Goal: Task Accomplishment & Management: Use online tool/utility

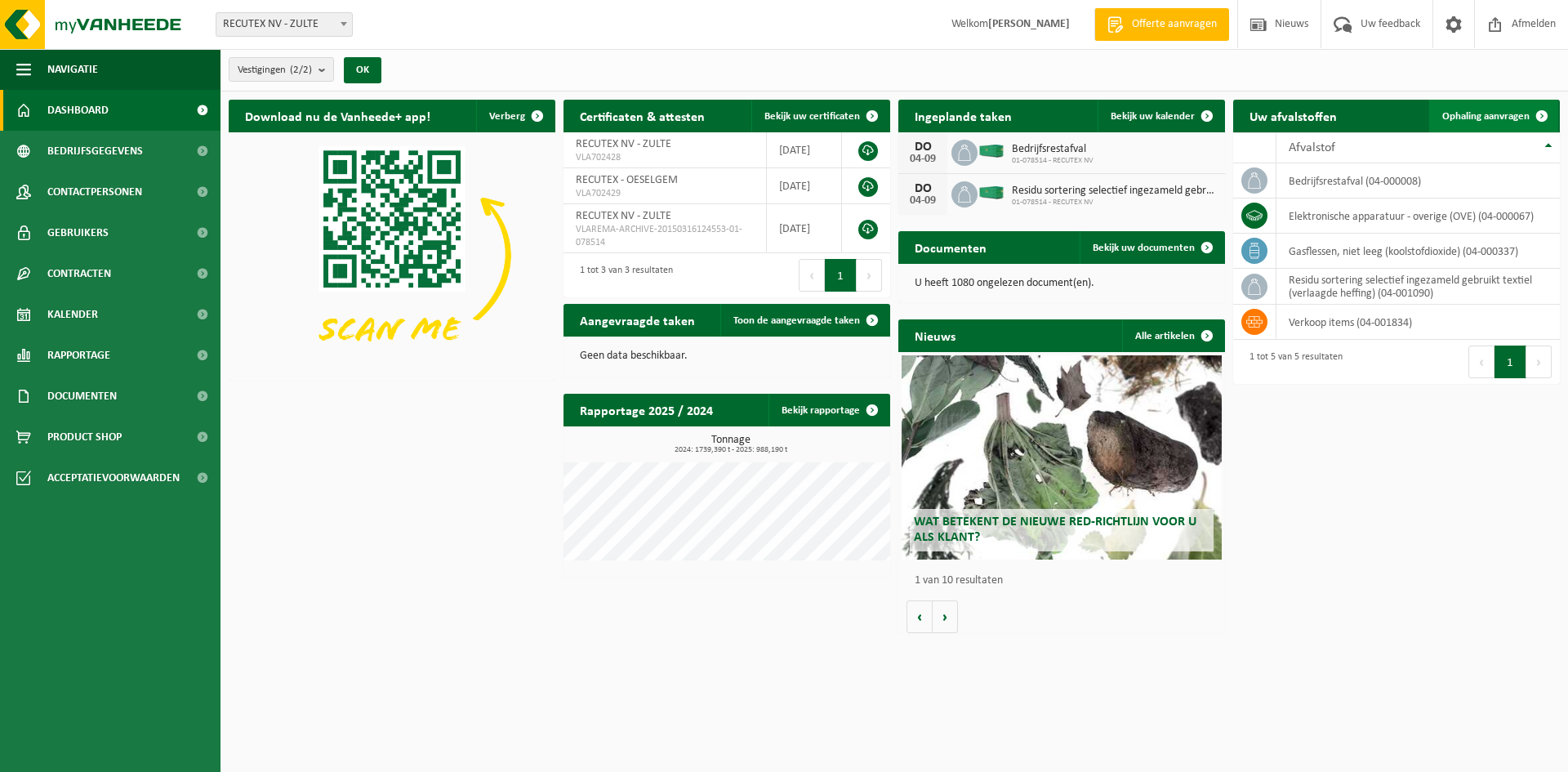
click at [1496, 115] on span "Ophaling aanvragen" at bounding box center [1486, 116] width 87 height 11
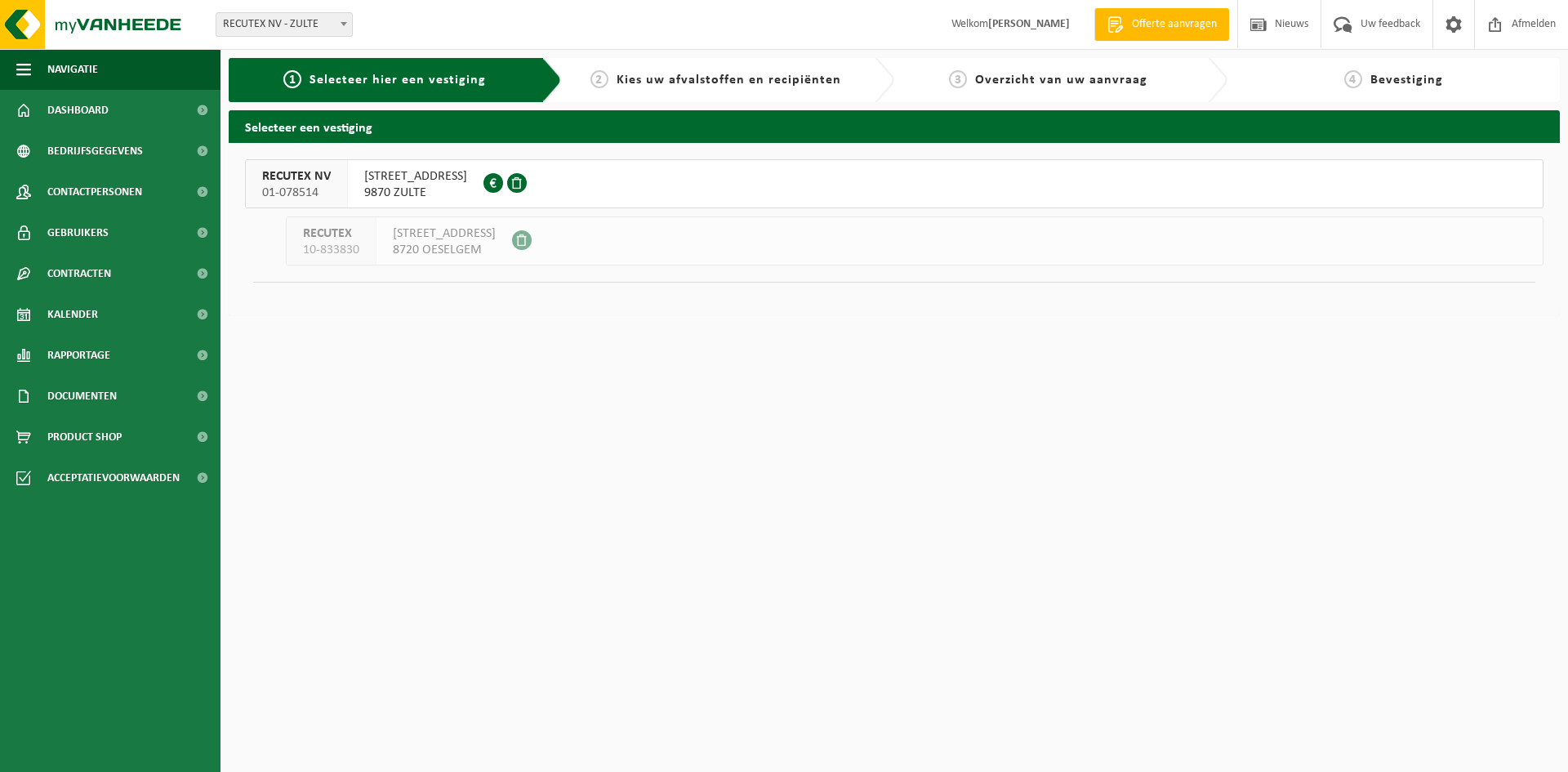
click at [418, 180] on span "WAREGEMSTRAAT 148" at bounding box center [415, 176] width 103 height 16
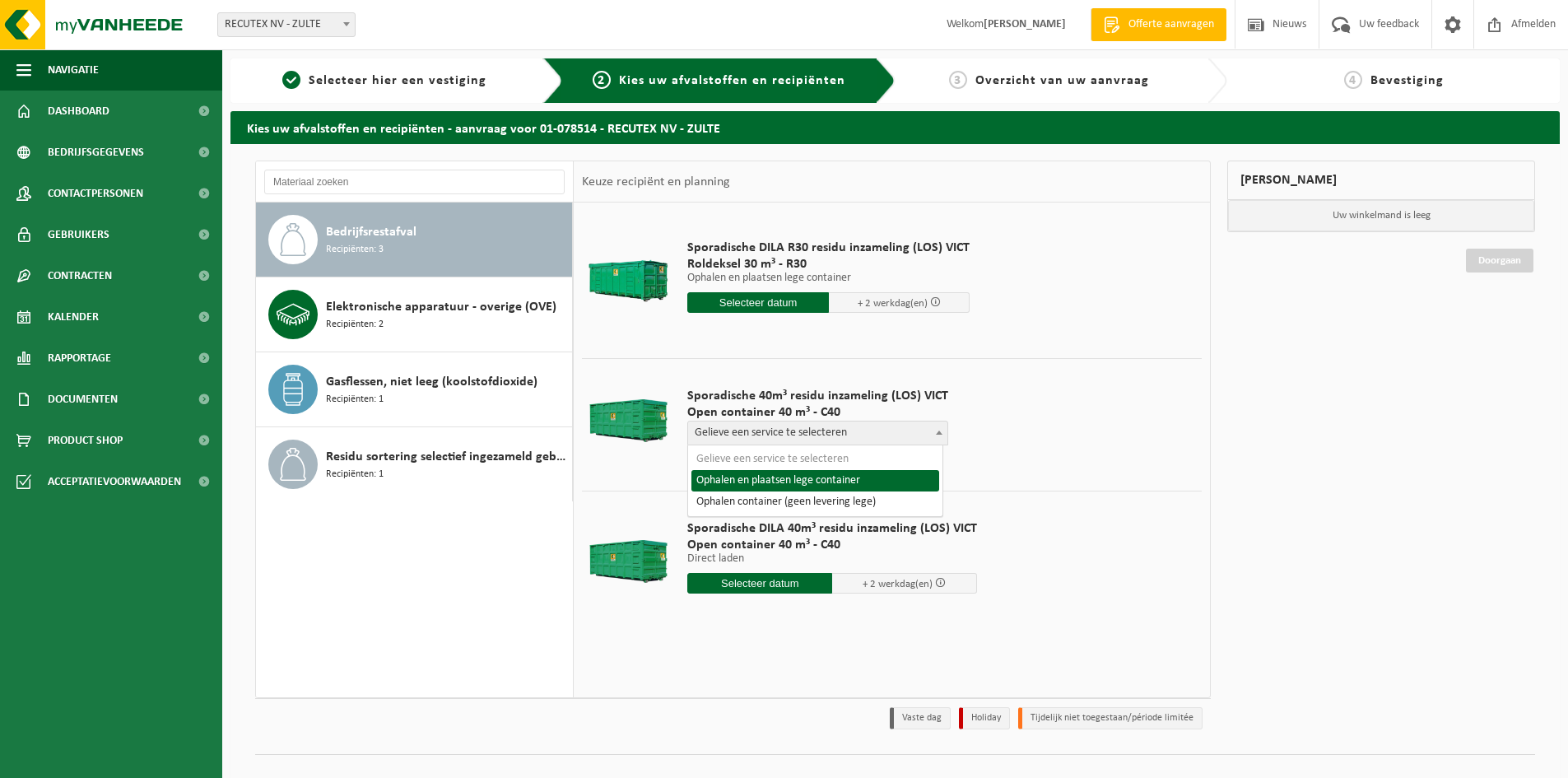
click at [936, 433] on b at bounding box center [939, 432] width 7 height 4
select select "P2PL-VEL-098641_HK-XC-40-GN-00_04-000008_46"
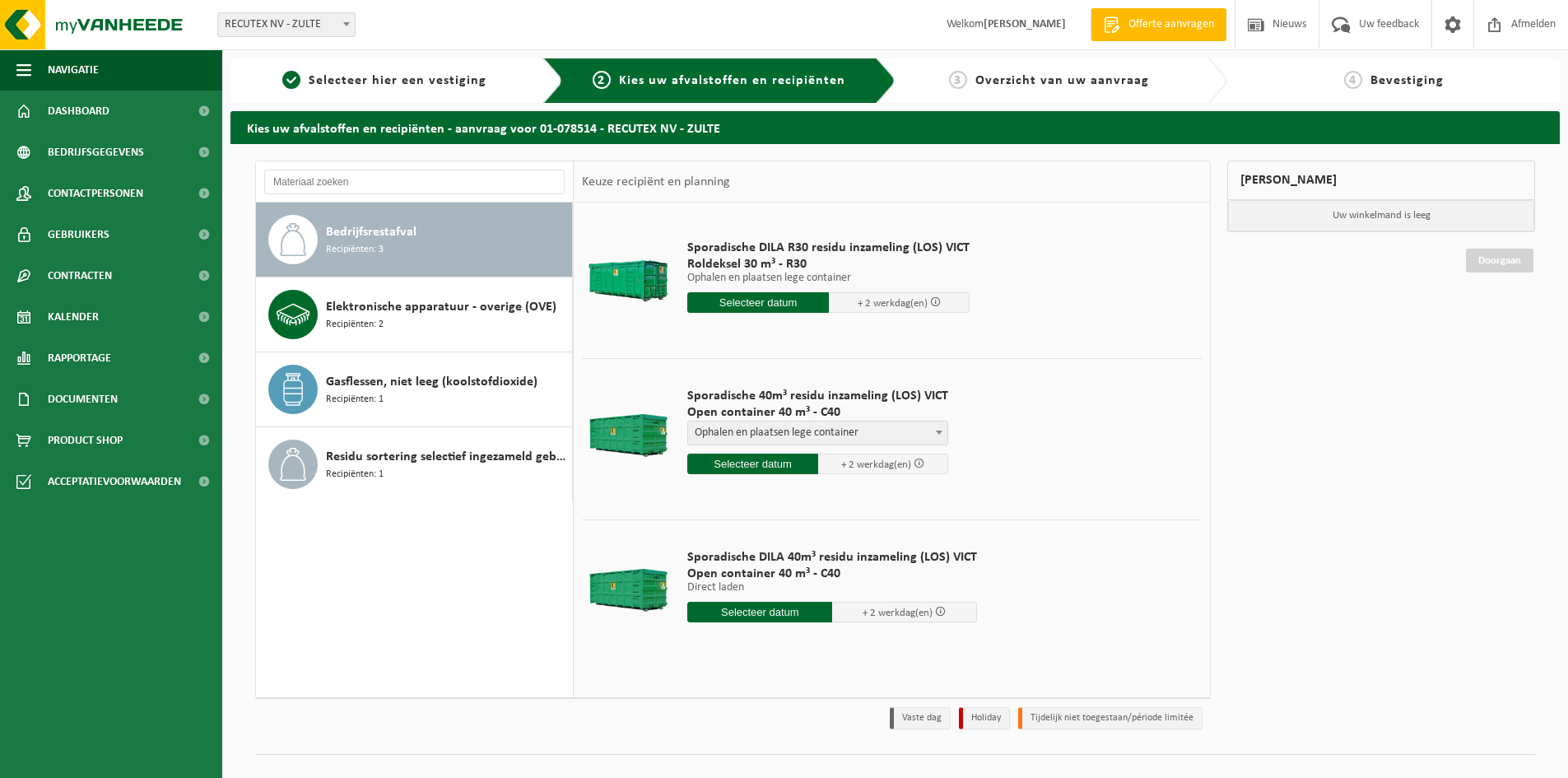
click at [767, 465] on input "text" at bounding box center [752, 464] width 131 height 20
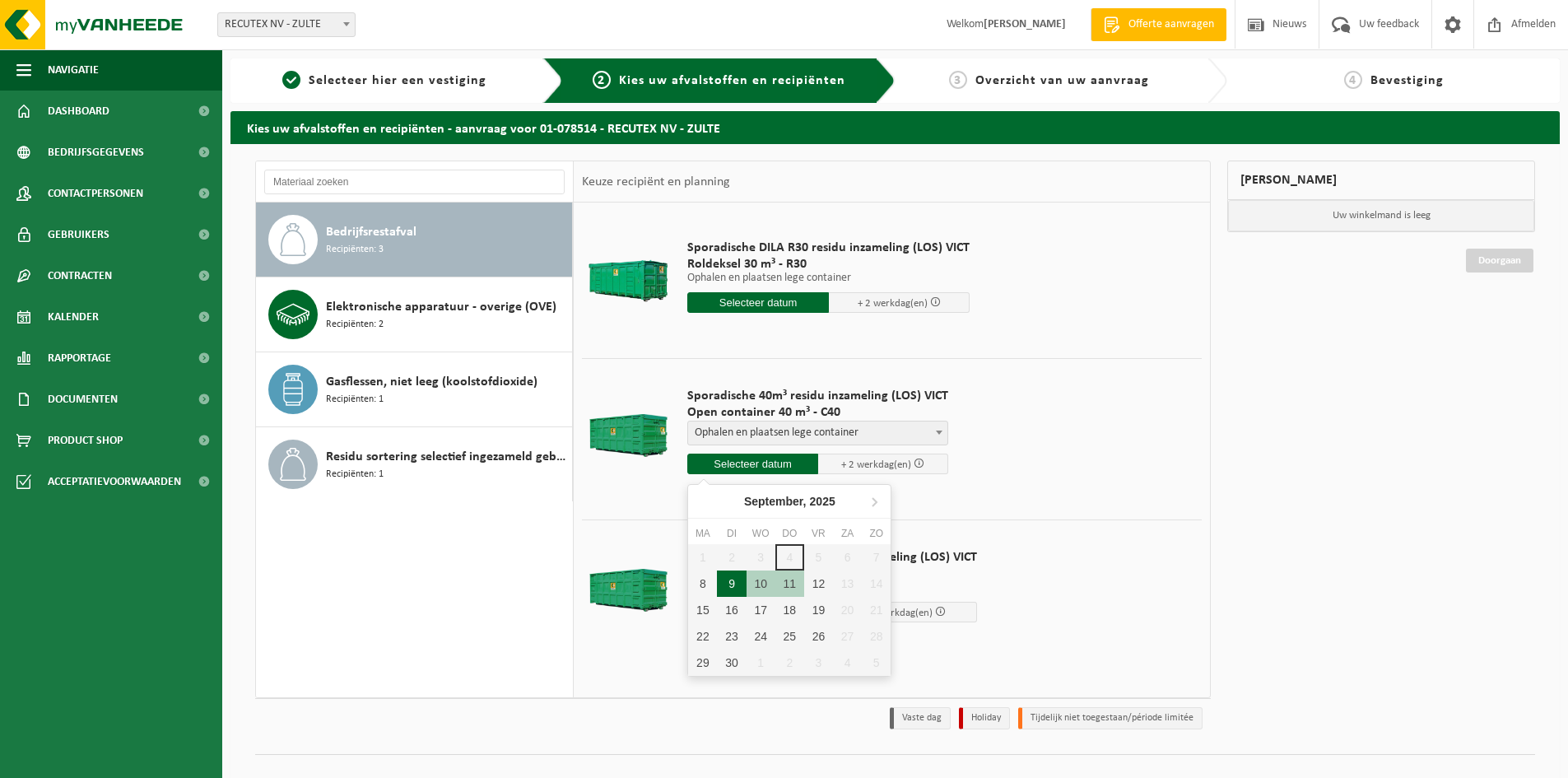
click at [726, 583] on div "9" at bounding box center [731, 583] width 29 height 26
type input "Van 2025-09-09"
type input "2025-09-09"
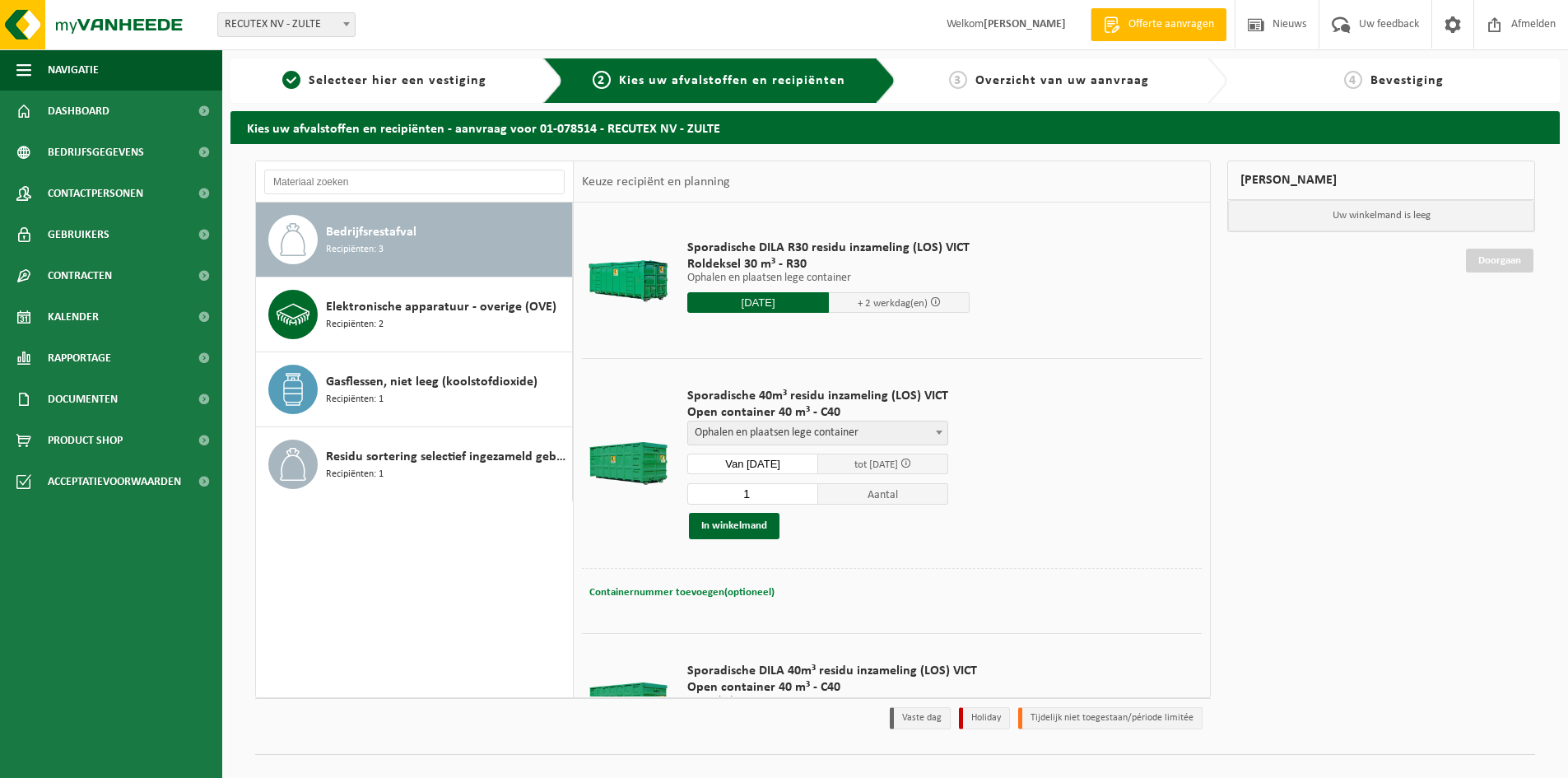
click at [711, 593] on span "Containernummer toevoegen(optioneel)" at bounding box center [682, 592] width 185 height 11
type input "VANAF 13U (NIET IN DE VOORMIDDAG)"
drag, startPoint x: 871, startPoint y: 593, endPoint x: 584, endPoint y: 576, distance: 287.5
click at [584, 576] on div "Containernummer toevoegen(optioneel) Annuleren VANAF 13U (NIET IN DE VOORMIDDAG)" at bounding box center [892, 593] width 620 height 50
click at [819, 552] on div "Sporadische 40m³ residu inzameling (LOS) VICT Open container 40 m³ - C40 Geliev…" at bounding box center [817, 464] width 278 height 184
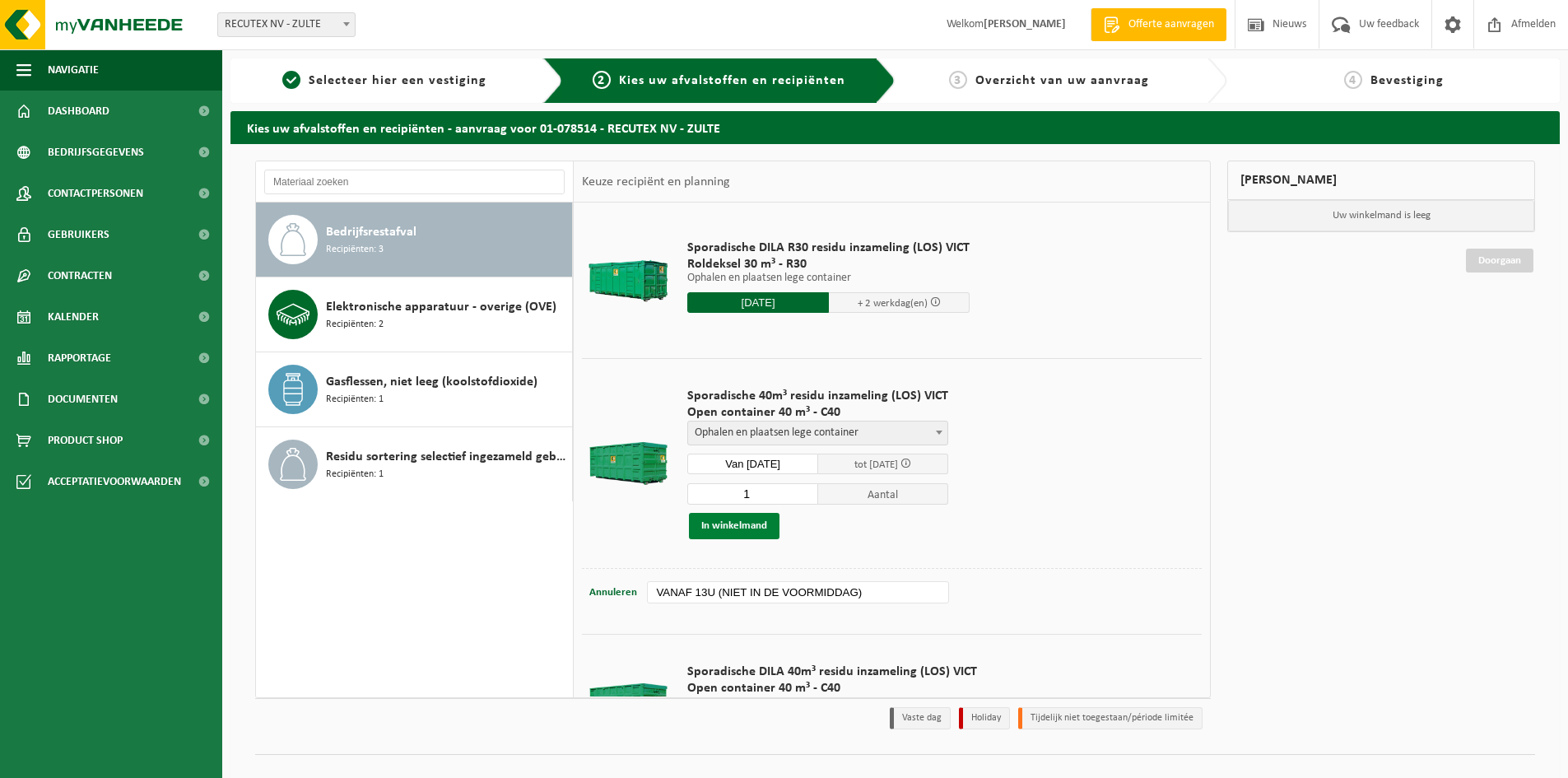
click at [735, 527] on button "In winkelmand" at bounding box center [734, 525] width 91 height 26
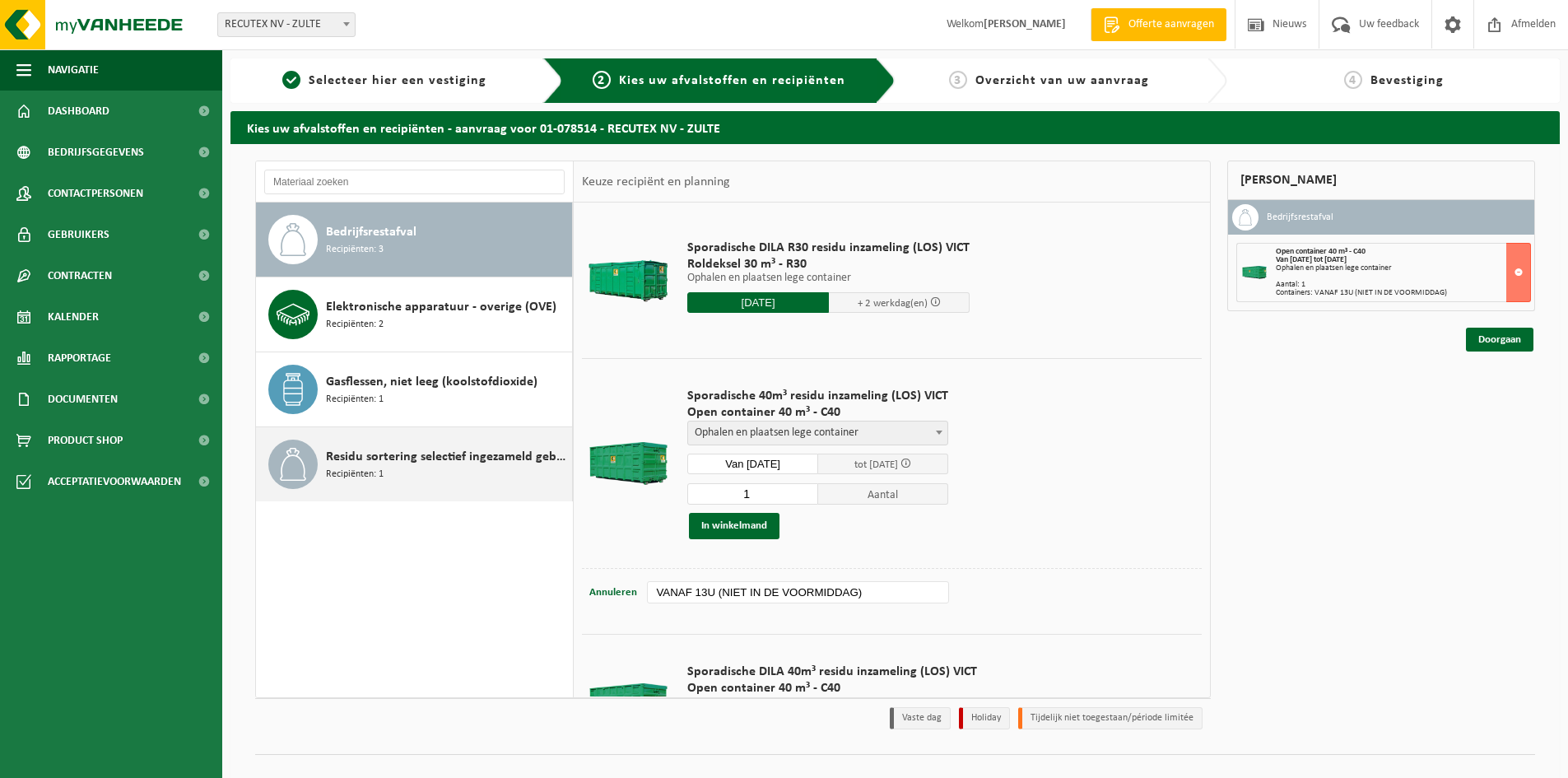
click at [416, 473] on div "Residu sortering selectief ingezameld gebruikt textiel (verlaagde heffing) Reci…" at bounding box center [447, 465] width 242 height 50
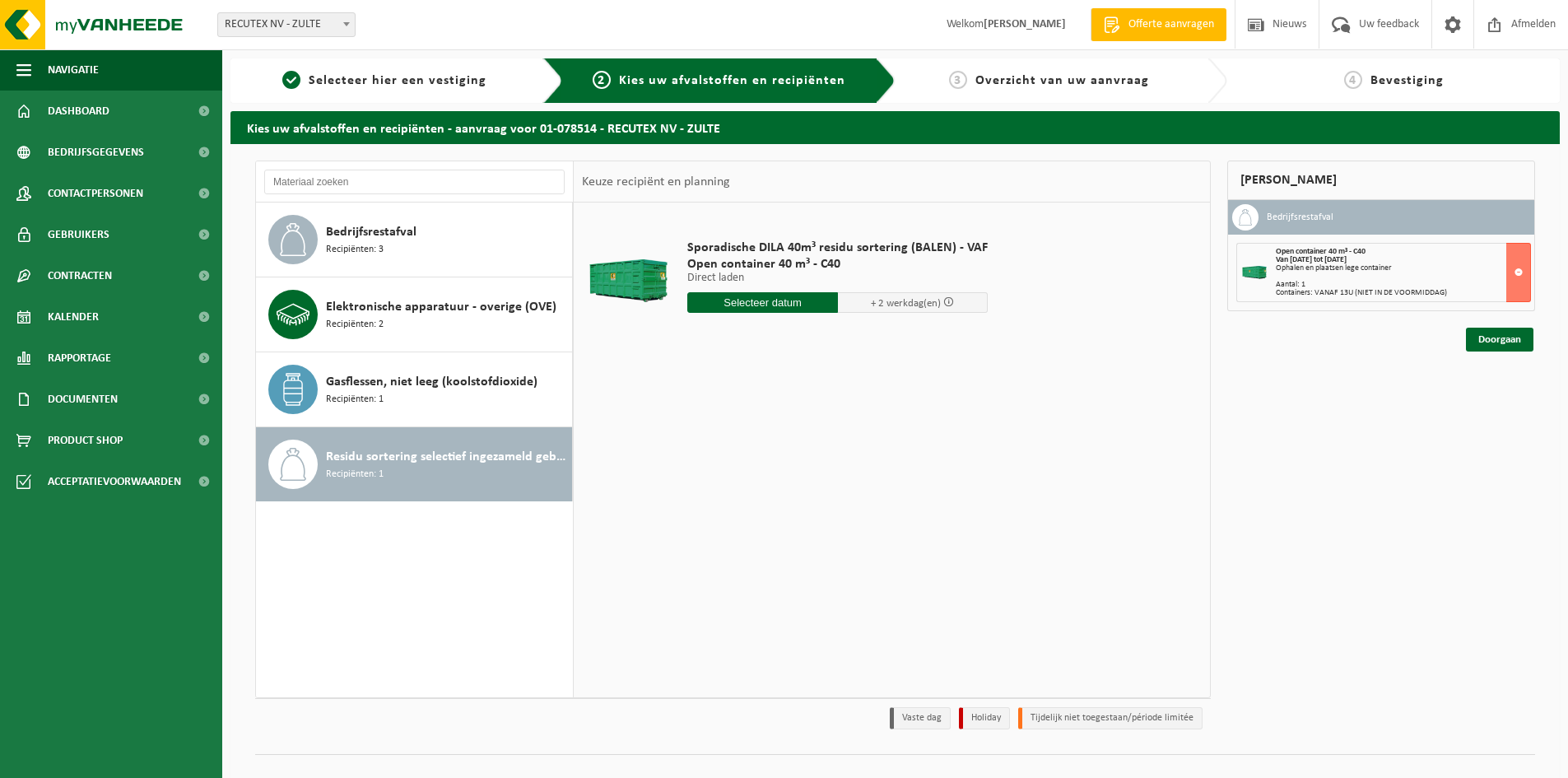
click at [765, 306] on input "text" at bounding box center [763, 302] width 150 height 20
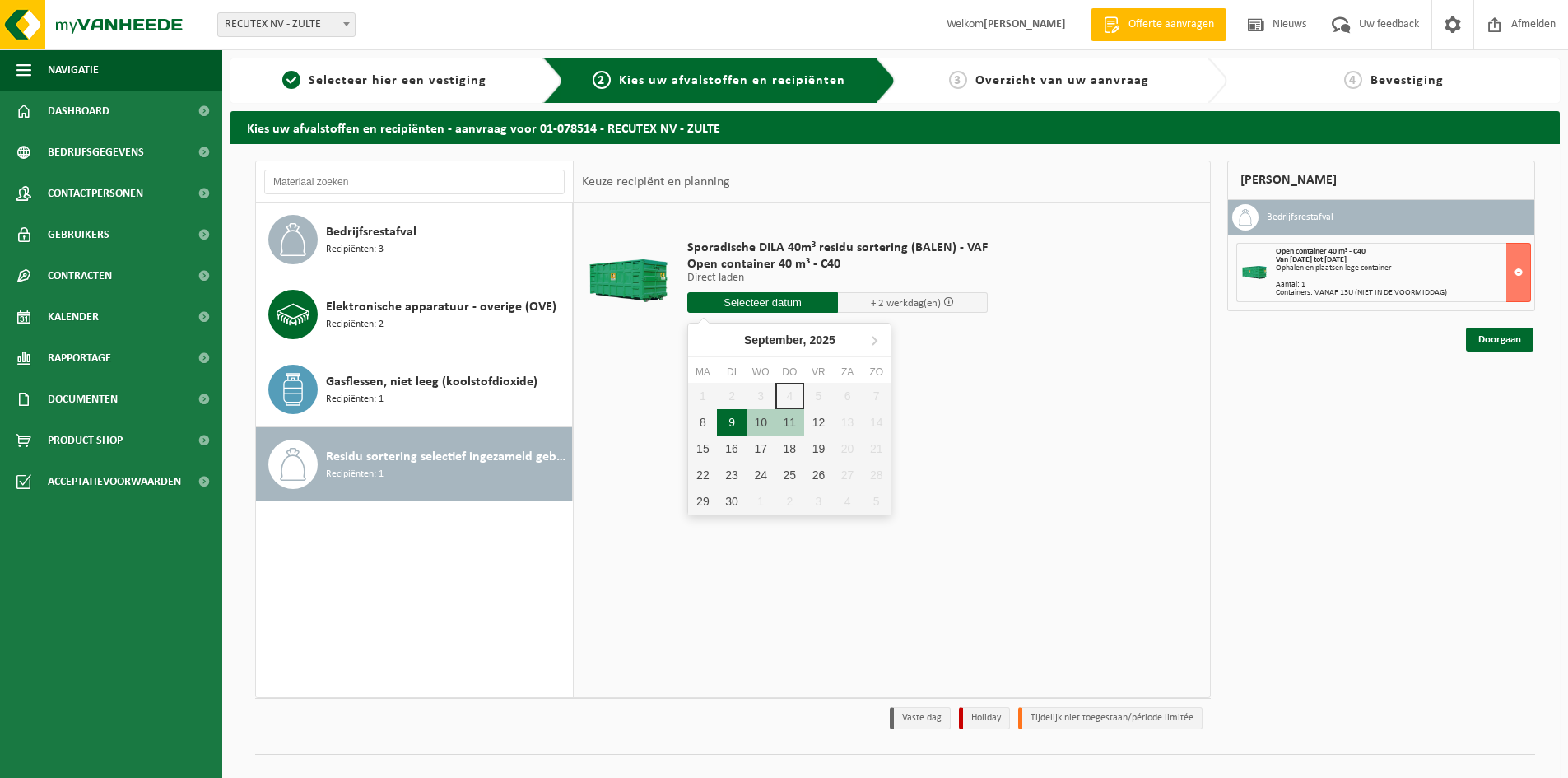
click at [732, 422] on div "9" at bounding box center [731, 422] width 29 height 26
type input "Van 2025-09-09"
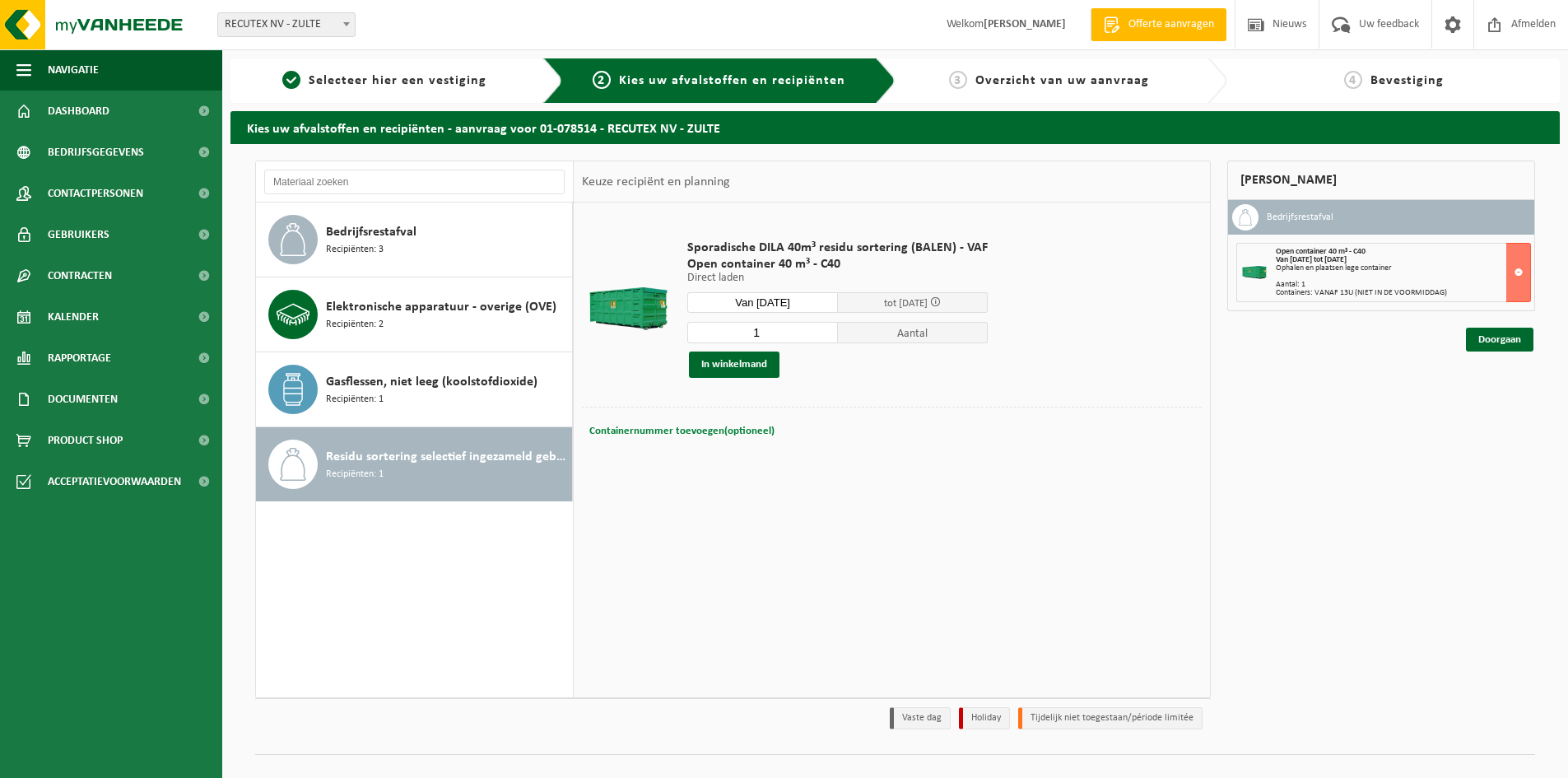
click at [730, 425] on span "Containernummer toevoegen(optioneel)" at bounding box center [682, 430] width 185 height 11
paste input "VANAF 13U (NIET IN DE VOORMIDDAG)"
type input "VANAF 13U (NIET IN DE VOORMIDDAG)"
click at [736, 368] on button "In winkelmand" at bounding box center [734, 364] width 91 height 26
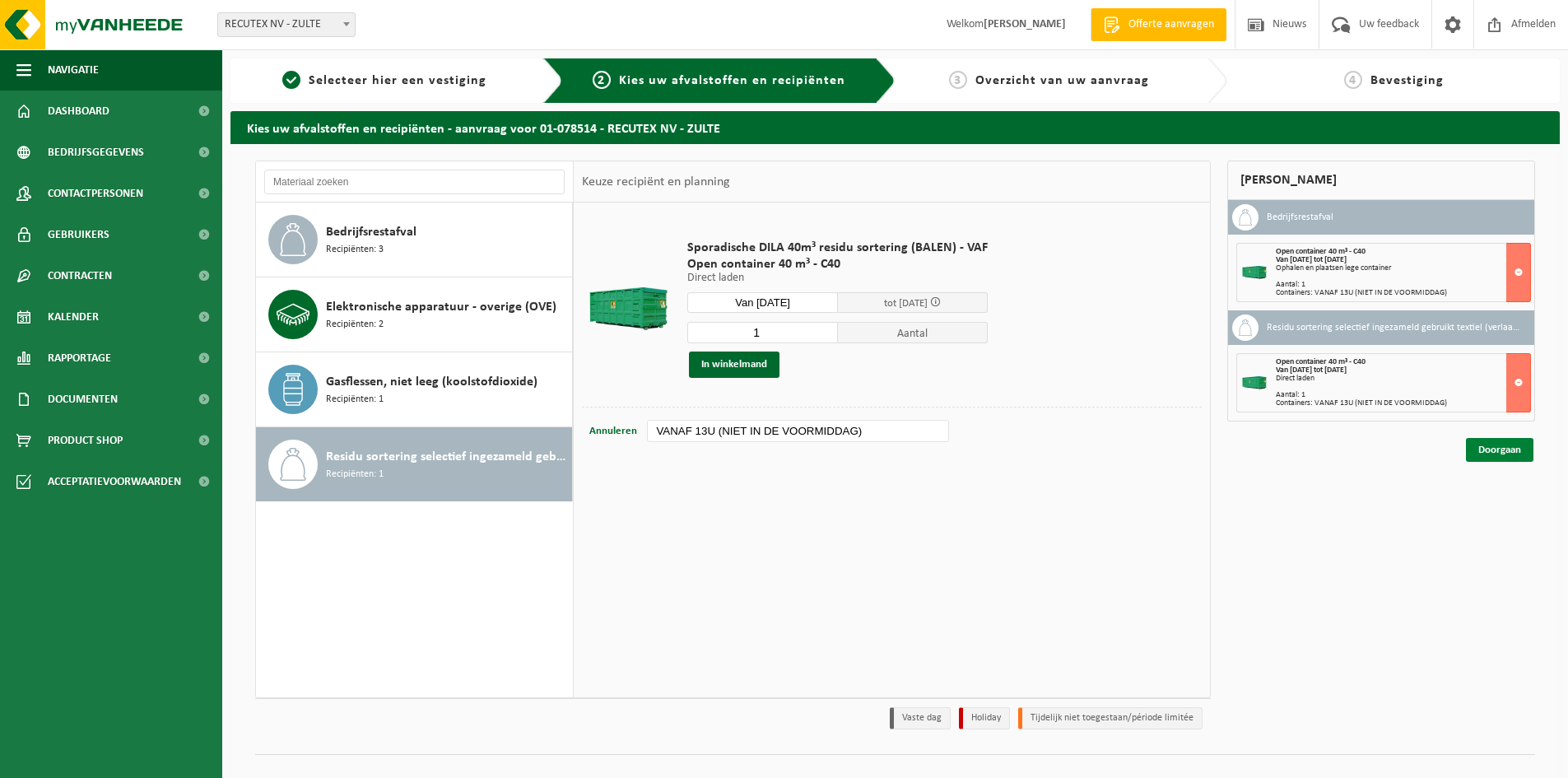
click at [1511, 451] on link "Doorgaan" at bounding box center [1499, 450] width 67 height 24
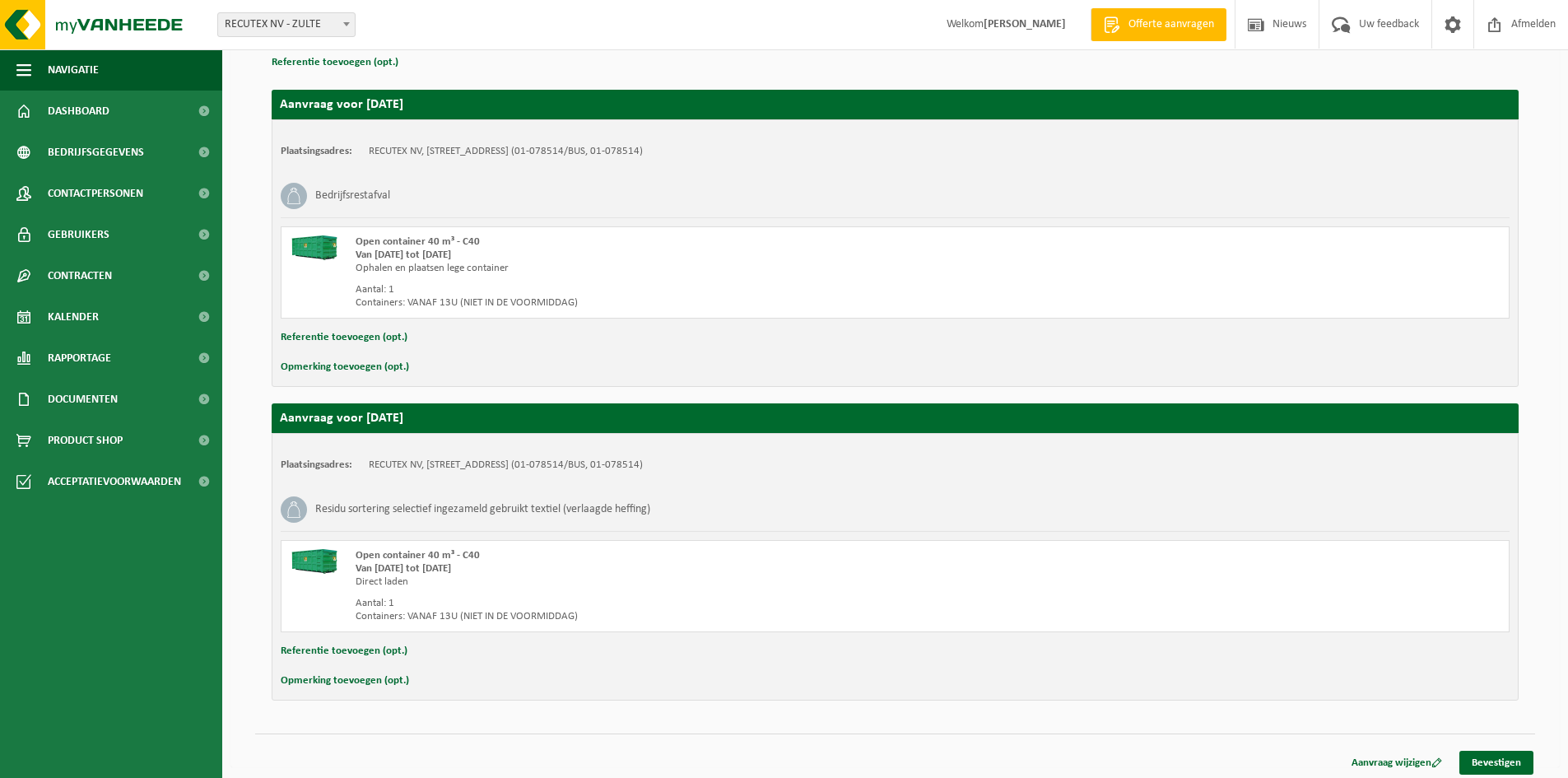
scroll to position [255, 0]
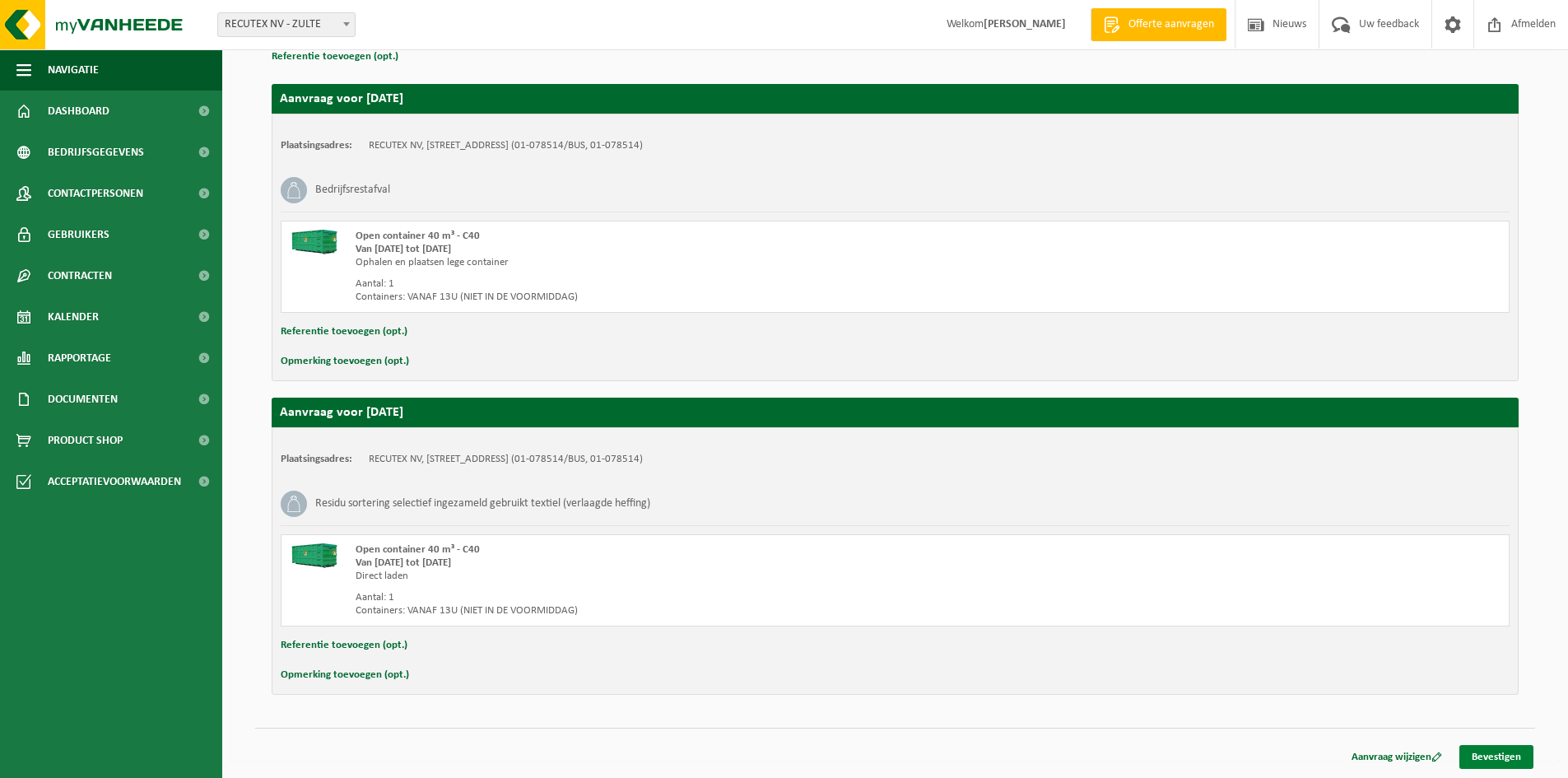
click at [1487, 752] on link "Bevestigen" at bounding box center [1496, 757] width 74 height 24
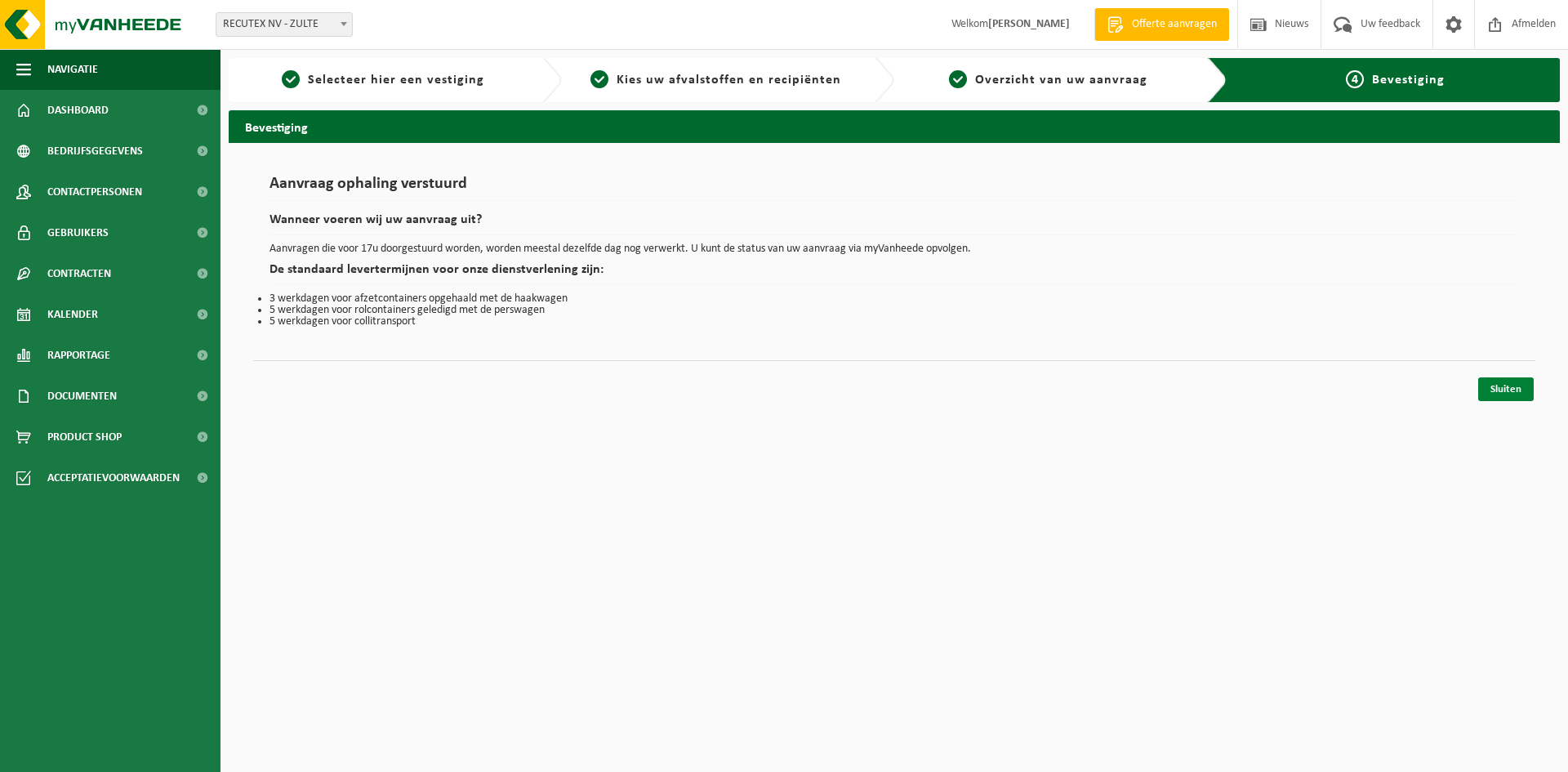
click at [1495, 394] on link "Sluiten" at bounding box center [1506, 389] width 56 height 24
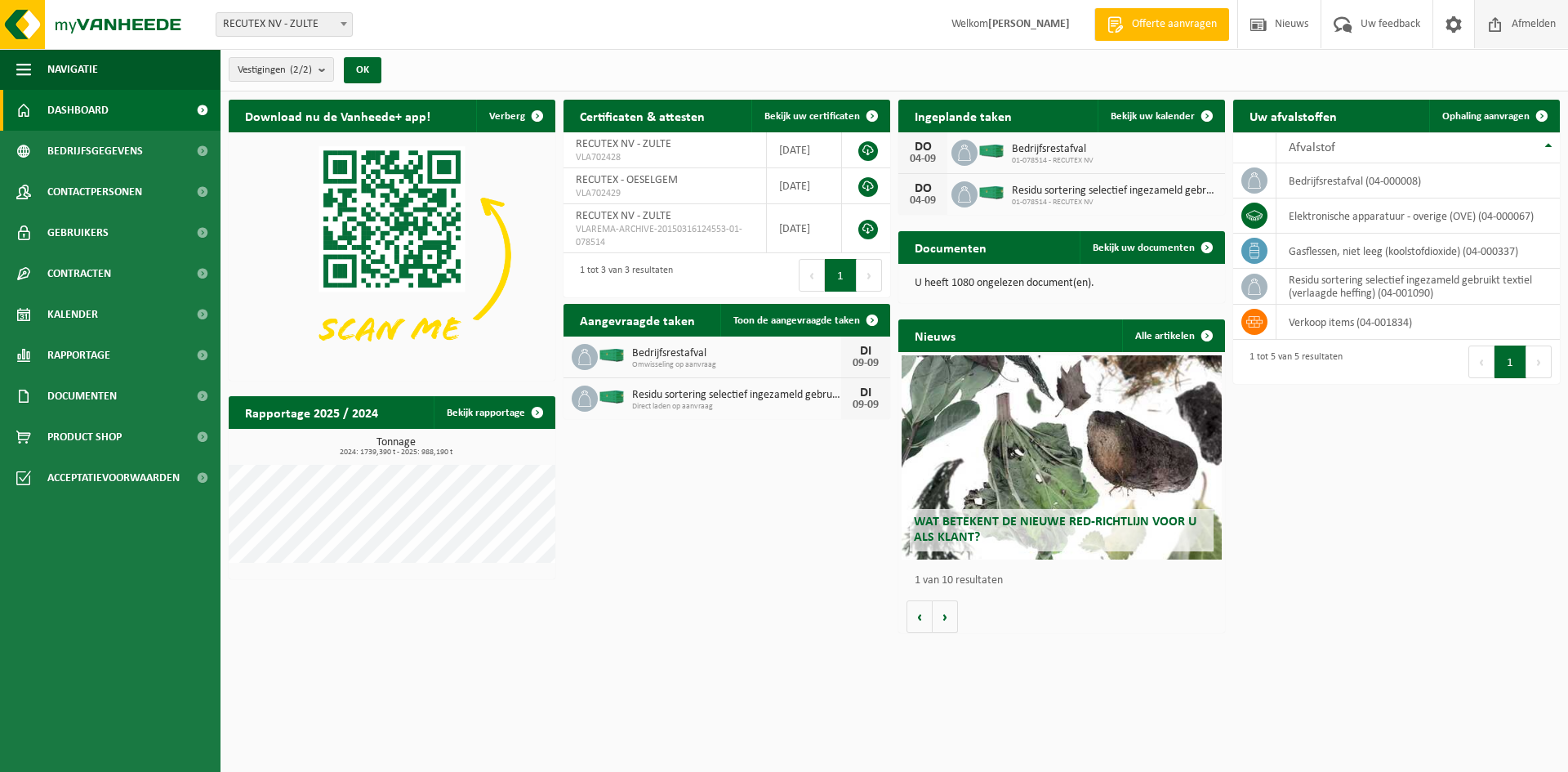
click at [1531, 25] on span "Afmelden" at bounding box center [1534, 24] width 53 height 48
